Goal: Find specific page/section: Find specific page/section

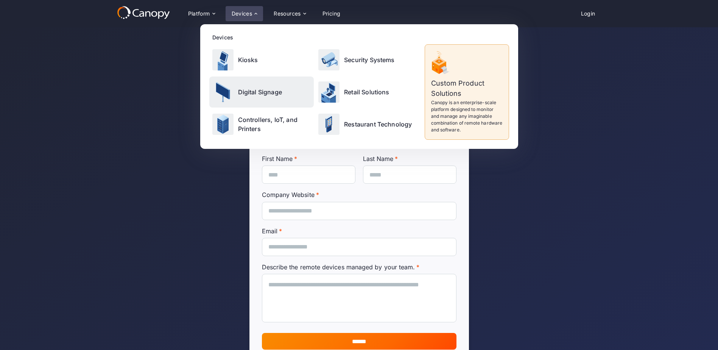
click at [243, 91] on p "Digital Signage" at bounding box center [260, 91] width 44 height 9
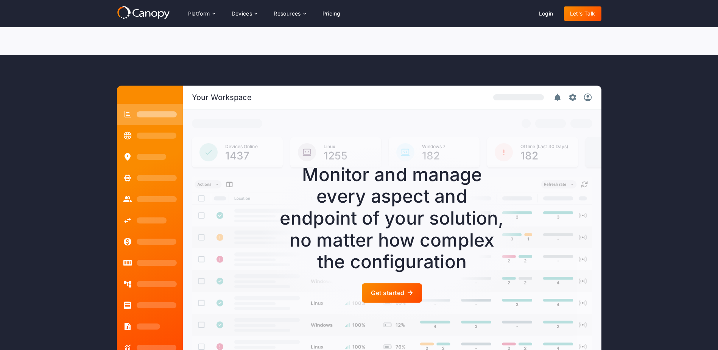
scroll to position [1704, 0]
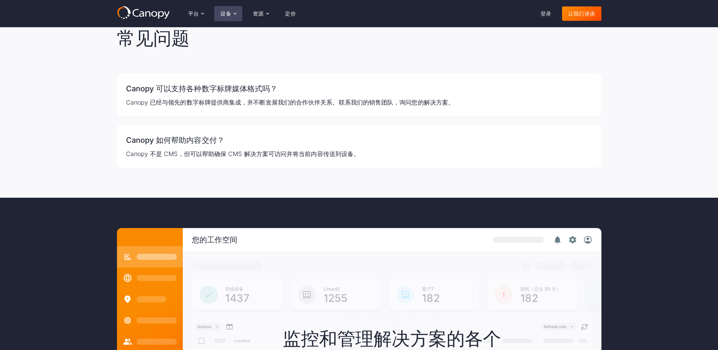
click at [229, 11] on div "设备" at bounding box center [225, 13] width 11 height 5
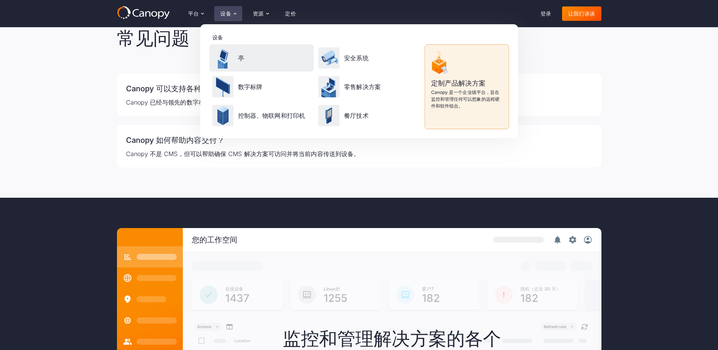
click at [242, 63] on div "亭" at bounding box center [261, 57] width 105 height 27
